Goal: Find specific page/section: Find specific page/section

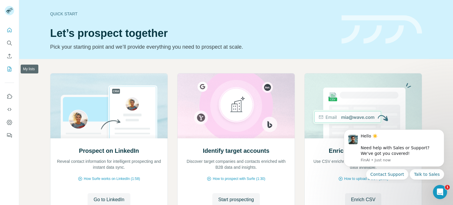
click at [9, 70] on icon "My lists" at bounding box center [9, 69] width 6 height 6
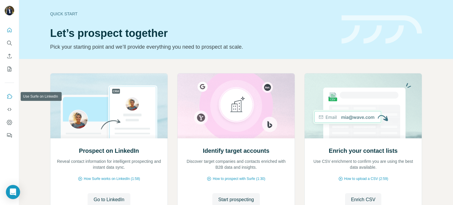
click at [12, 95] on icon "Use Surfe on LinkedIn" at bounding box center [9, 96] width 6 height 6
